Goal: Ask a question

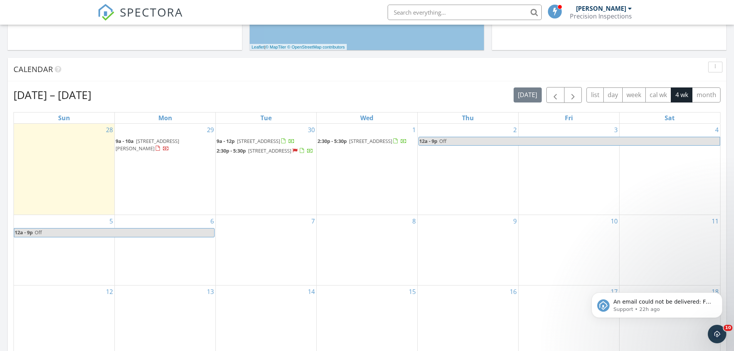
click at [262, 154] on span "500 Hyde Park Dr, Hoquiam 98550" at bounding box center [269, 150] width 43 height 7
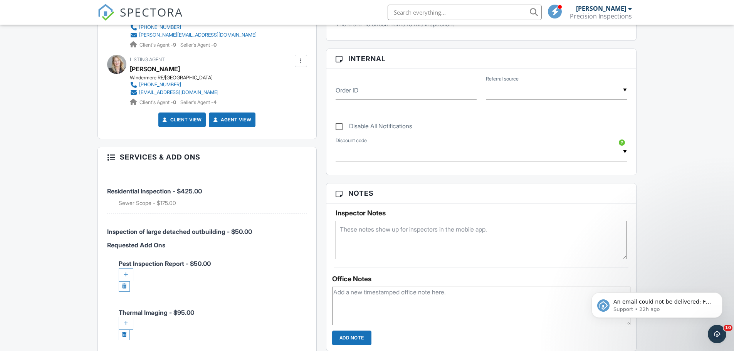
scroll to position [424, 0]
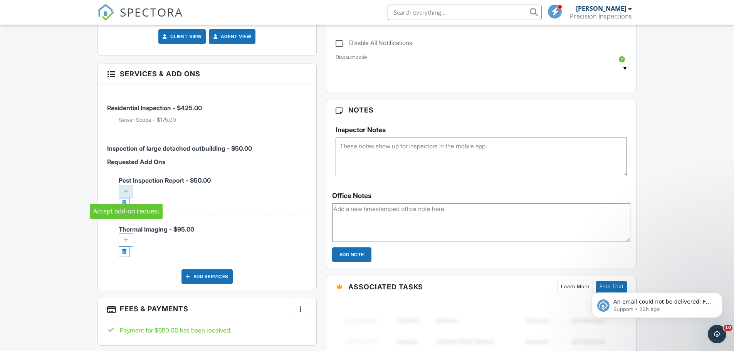
click at [122, 190] on div at bounding box center [126, 191] width 15 height 13
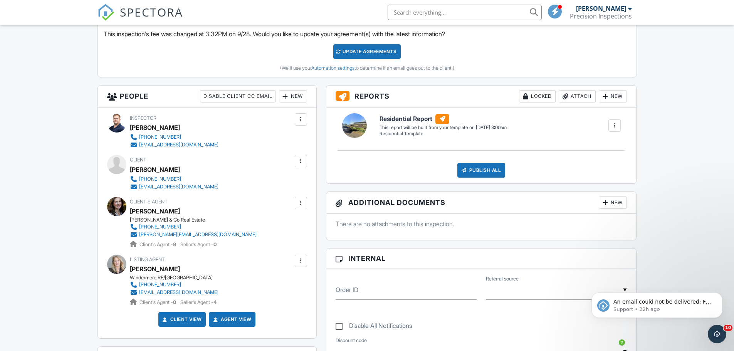
scroll to position [116, 0]
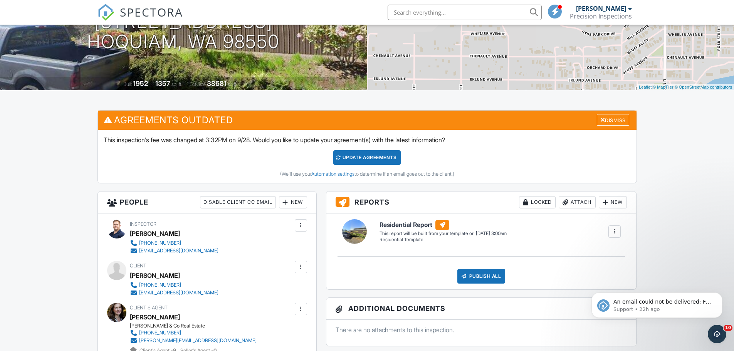
click at [383, 156] on div "Update Agreements" at bounding box center [366, 157] width 67 height 15
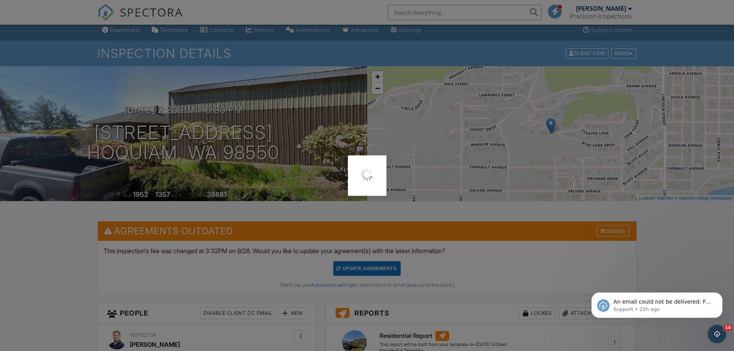
scroll to position [0, 0]
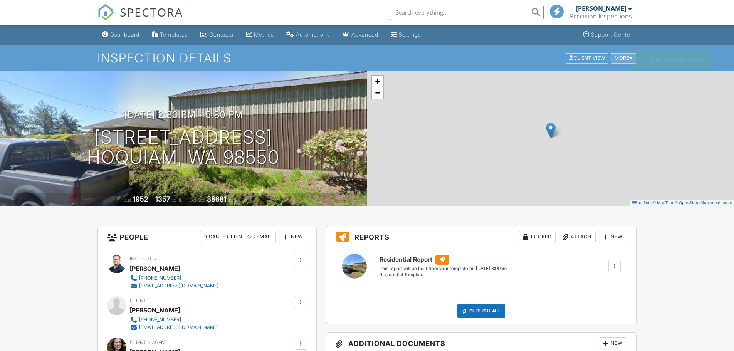
click at [626, 57] on div "More" at bounding box center [623, 58] width 25 height 10
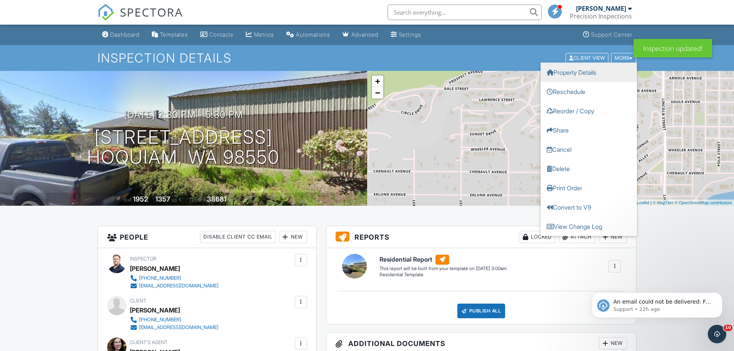
click at [579, 73] on link "Property Details" at bounding box center [589, 71] width 96 height 19
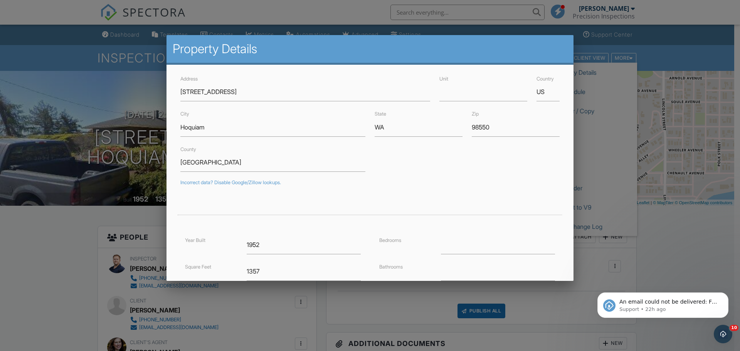
click at [654, 47] on div at bounding box center [370, 180] width 740 height 439
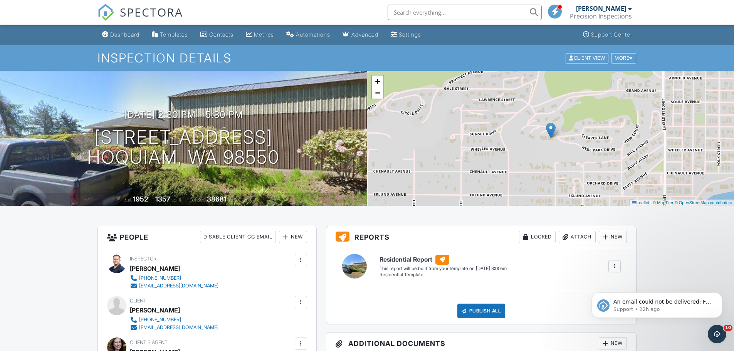
click at [614, 269] on div at bounding box center [615, 266] width 8 height 8
click at [625, 58] on div "More" at bounding box center [623, 58] width 25 height 10
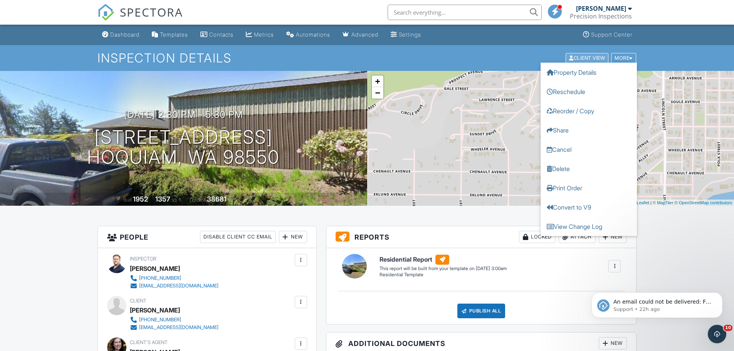
click at [582, 57] on div "Client View" at bounding box center [587, 58] width 43 height 10
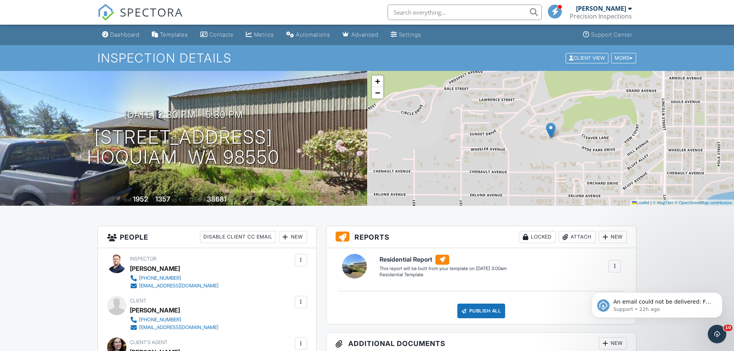
click at [616, 264] on div at bounding box center [615, 266] width 8 height 8
click at [616, 60] on div "More" at bounding box center [623, 58] width 25 height 10
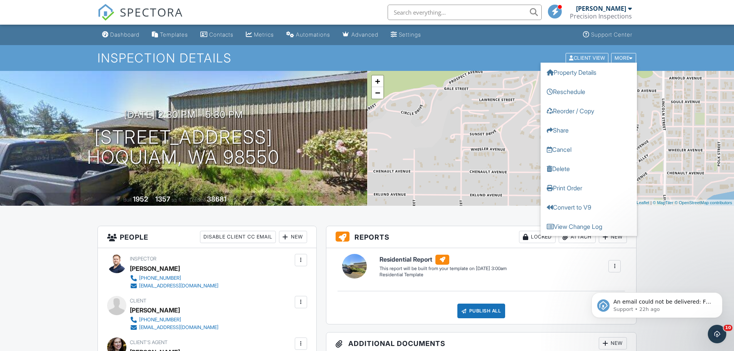
click at [557, 11] on span at bounding box center [556, 11] width 8 height 0
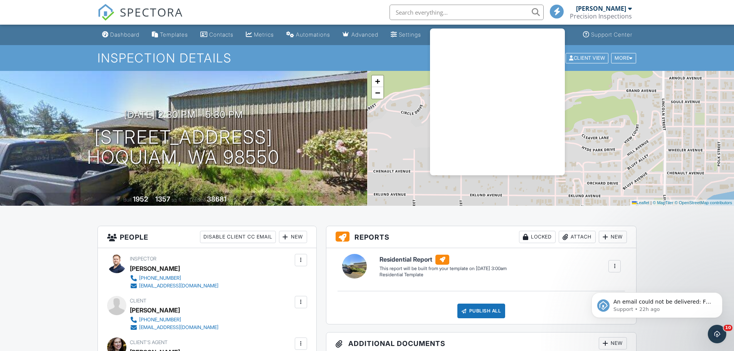
click at [671, 17] on nav "SPECTORA Allen Lutes Precision Inspections Role: Inspector Dashboard New Inspec…" at bounding box center [367, 12] width 734 height 25
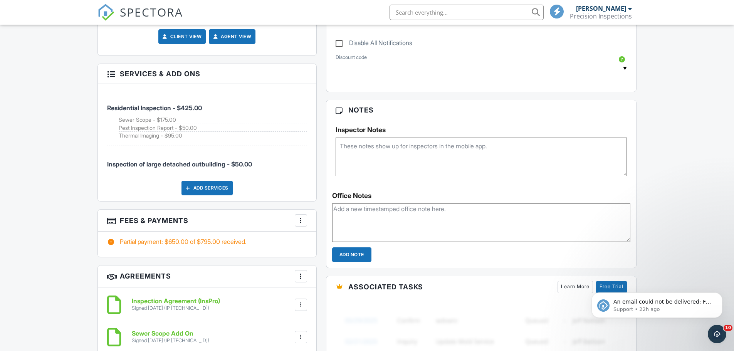
scroll to position [154, 0]
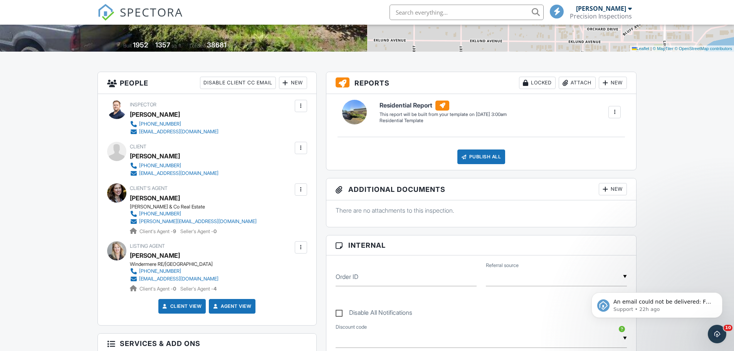
click at [614, 112] on div at bounding box center [615, 112] width 8 height 8
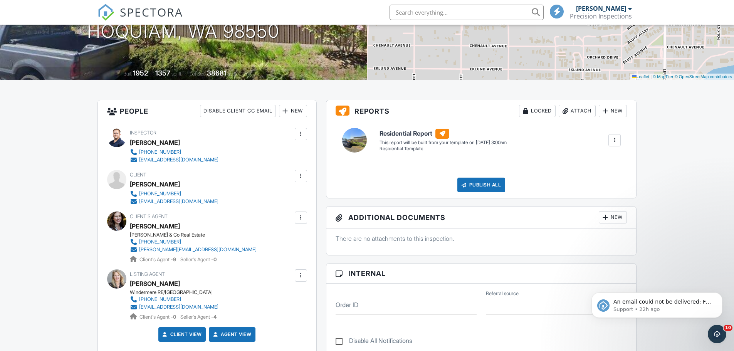
scroll to position [0, 0]
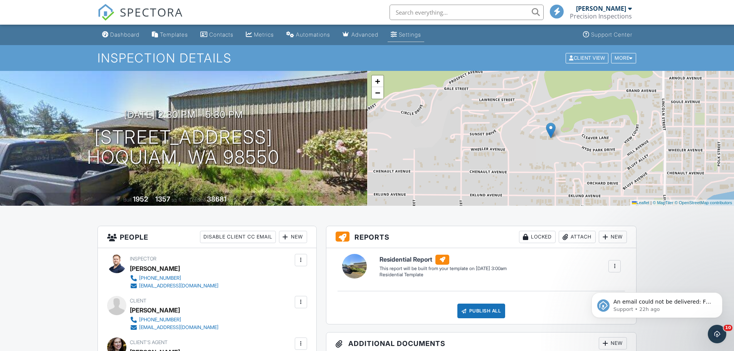
click at [409, 33] on link "Settings" at bounding box center [406, 35] width 37 height 14
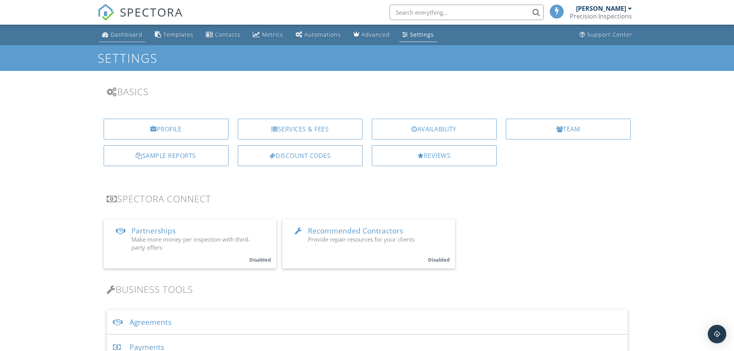
click at [119, 33] on div "Dashboard" at bounding box center [127, 34] width 32 height 7
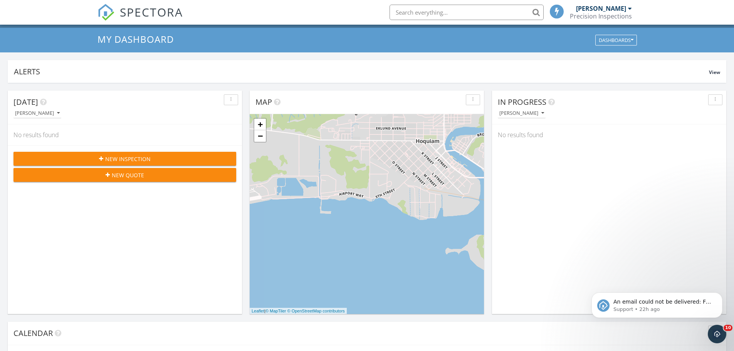
scroll to position [231, 0]
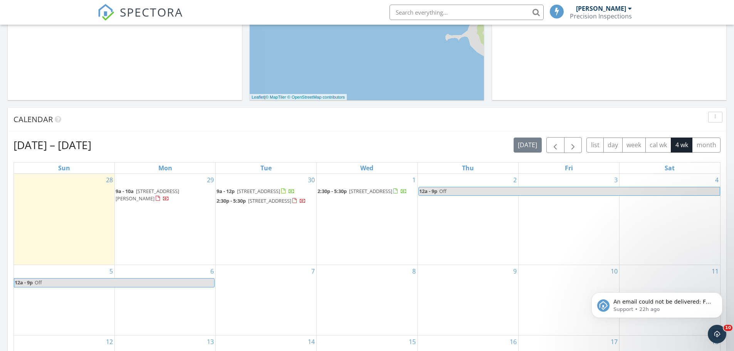
click at [260, 204] on span "[STREET_ADDRESS]" at bounding box center [269, 200] width 43 height 7
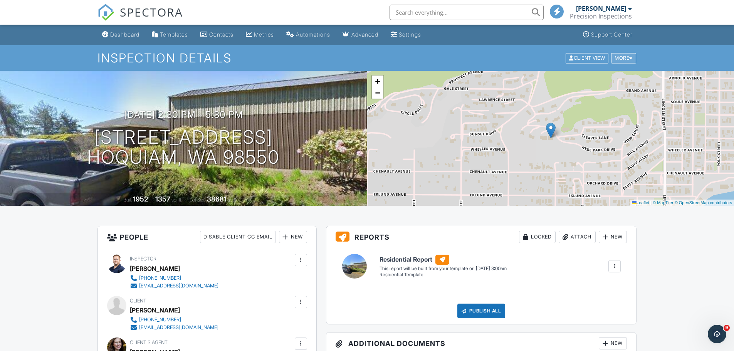
click at [626, 59] on div "More" at bounding box center [623, 58] width 25 height 10
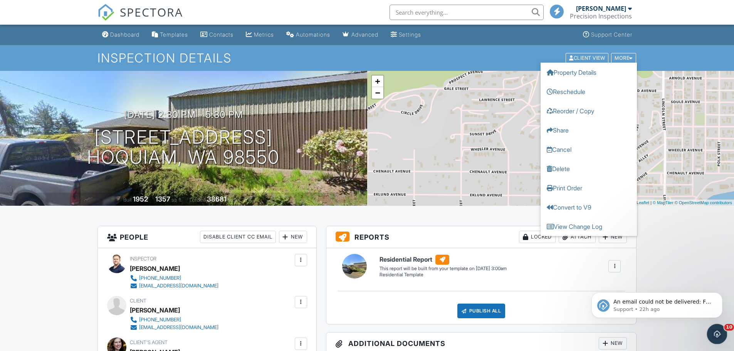
click at [714, 330] on icon "Open Intercom Messenger" at bounding box center [716, 333] width 13 height 13
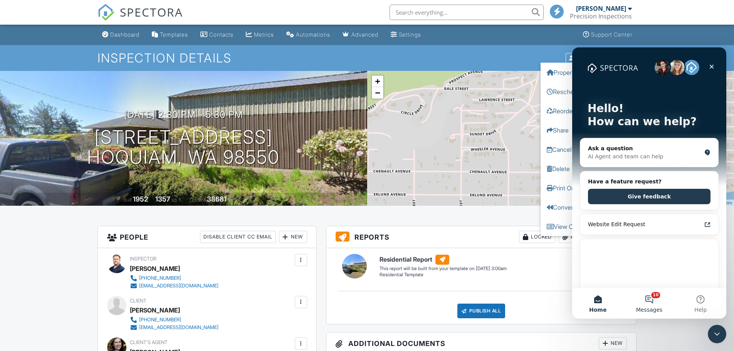
click at [653, 297] on button "10 Messages" at bounding box center [649, 303] width 51 height 31
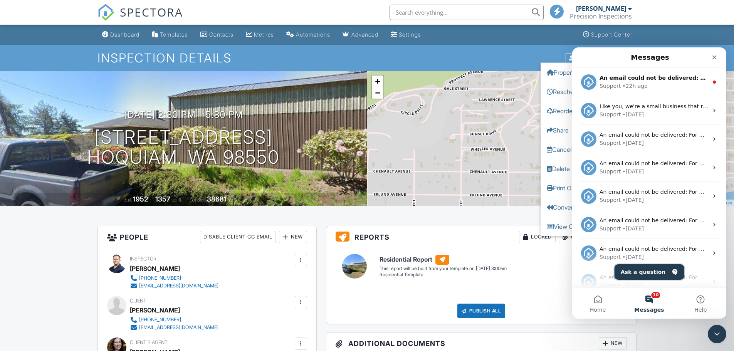
click at [664, 268] on button "Ask a question" at bounding box center [650, 271] width 70 height 15
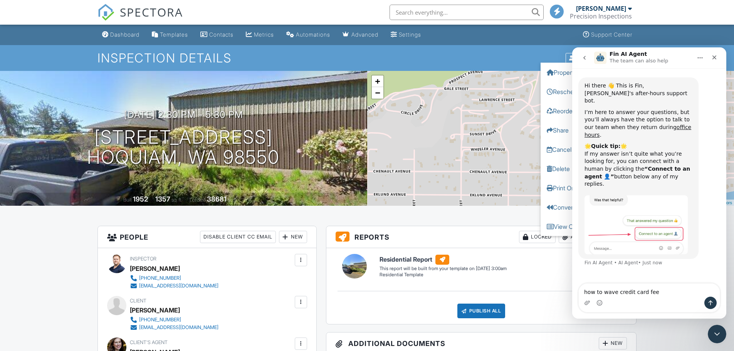
type textarea "how to wave credit card fees"
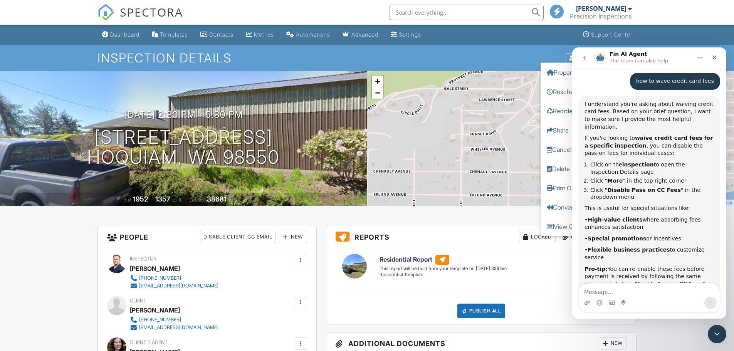
scroll to position [193, 0]
click at [714, 56] on icon "Close" at bounding box center [714, 57] width 6 height 6
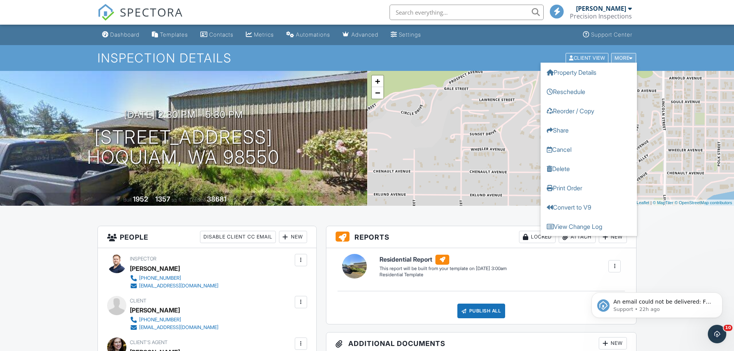
scroll to position [0, 0]
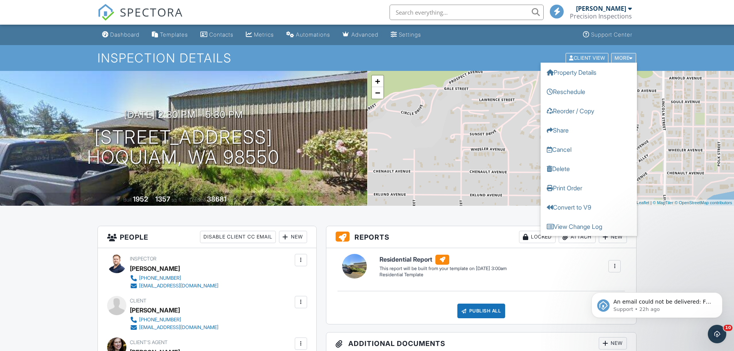
click at [628, 57] on div "More" at bounding box center [623, 58] width 25 height 10
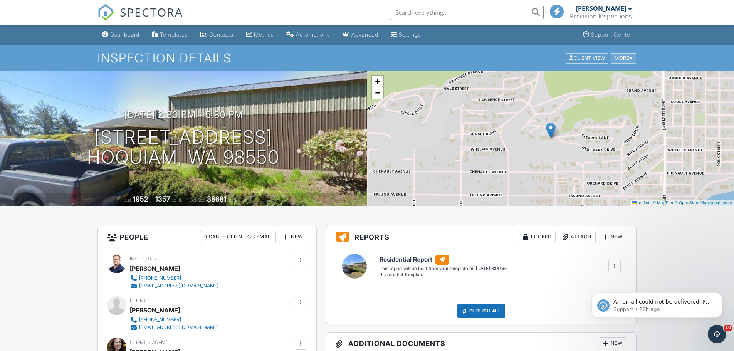
click at [627, 57] on div "More" at bounding box center [623, 58] width 25 height 10
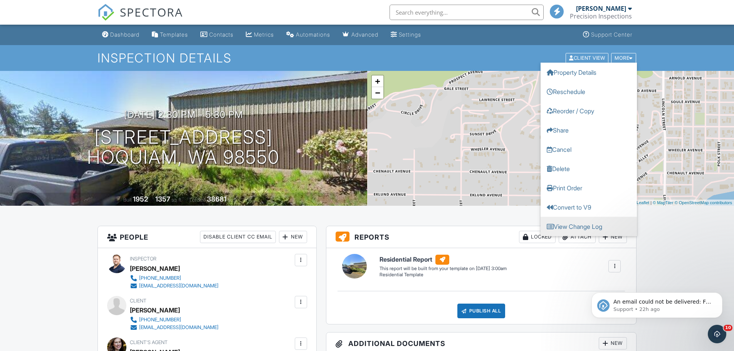
click at [586, 226] on link "View Change Log" at bounding box center [589, 226] width 96 height 19
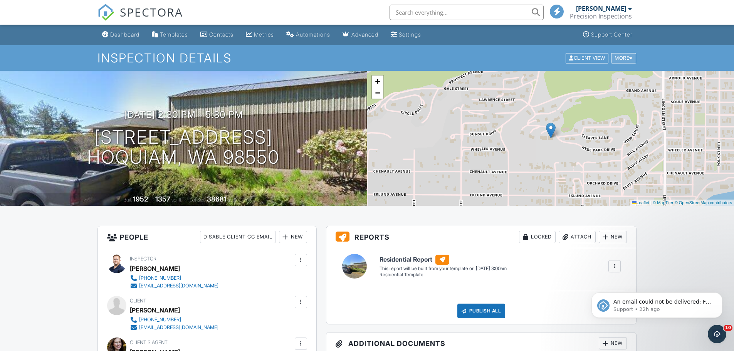
drag, startPoint x: 624, startPoint y: 56, endPoint x: 620, endPoint y: 58, distance: 5.0
click at [623, 56] on div "More" at bounding box center [623, 58] width 25 height 10
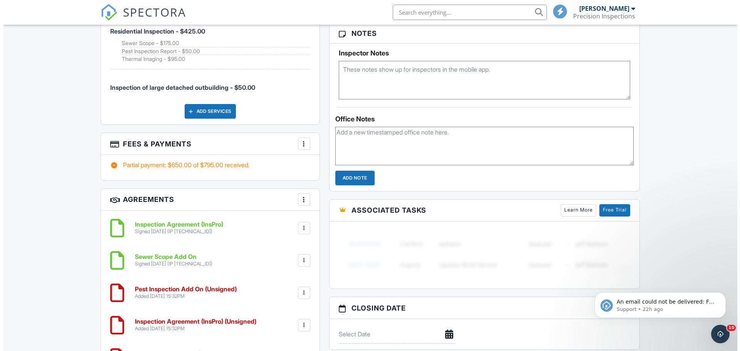
scroll to position [501, 0]
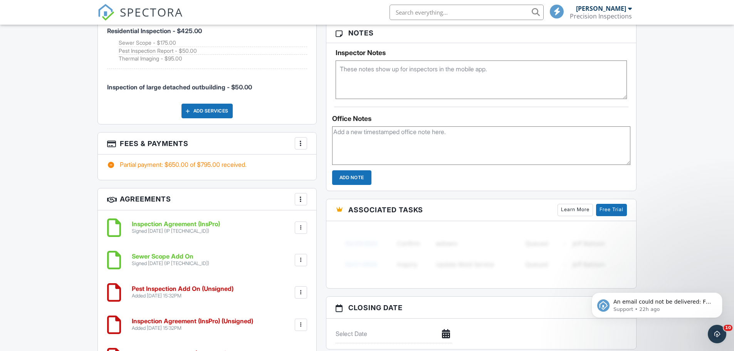
click at [301, 144] on div at bounding box center [301, 144] width 8 height 8
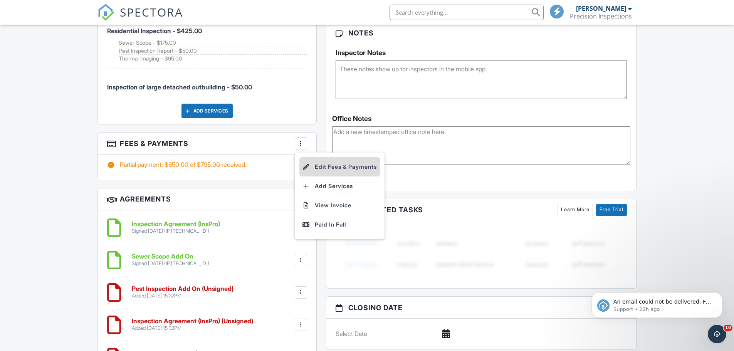
click at [350, 168] on li "Edit Fees & Payments" at bounding box center [339, 166] width 81 height 19
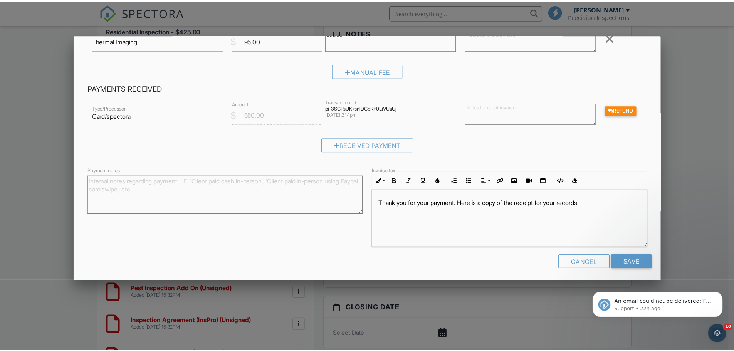
scroll to position [222, 0]
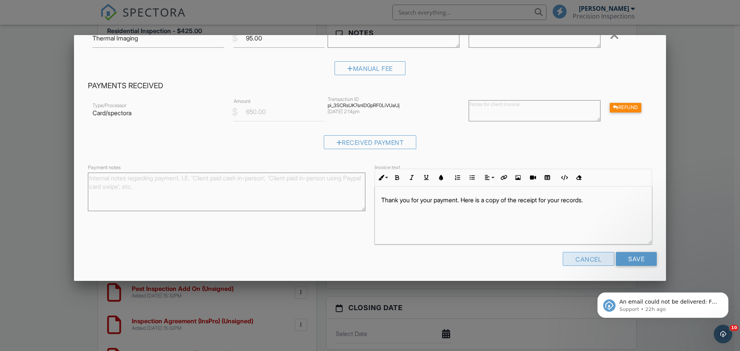
click at [578, 257] on div "Cancel" at bounding box center [589, 259] width 52 height 14
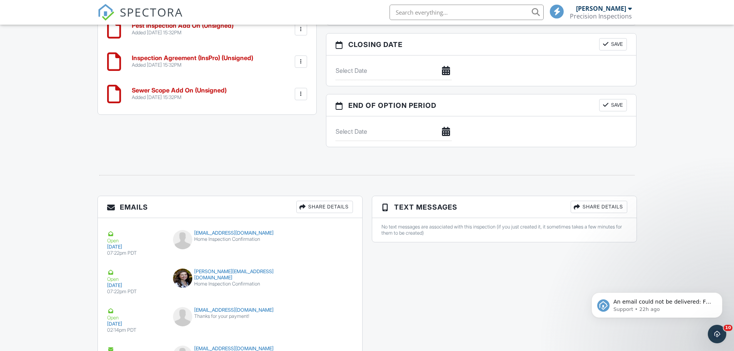
scroll to position [655, 0]
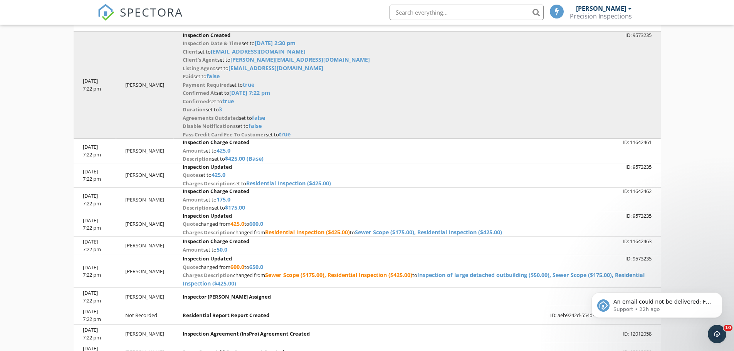
scroll to position [154, 0]
